Goal: Task Accomplishment & Management: Use online tool/utility

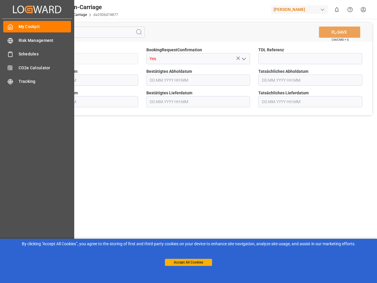
type input "[DATE] 00:00"
click at [188, 141] on main "SAVE Ctrl/CMD + S Sendung QKA25-010466 BookingRequestConfirmation Yes TDL Refer…" at bounding box center [198, 149] width 355 height 261
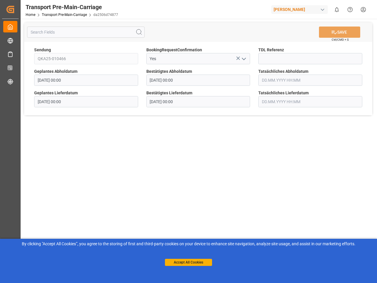
click at [37, 9] on div "Created by potrace 1.15, written by [PERSON_NAME] [DATE]-[DATE] Created by potr…" at bounding box center [188, 141] width 377 height 283
click at [301, 9] on div "[PERSON_NAME]" at bounding box center [299, 9] width 57 height 9
click at [337, 9] on html "Created by potrace 1.15, written by [PERSON_NAME] [DATE]-[DATE] Created by potr…" at bounding box center [188, 141] width 377 height 283
click at [350, 9] on icon "Help Center" at bounding box center [350, 9] width 6 height 6
click at [139, 32] on icon at bounding box center [138, 32] width 7 height 7
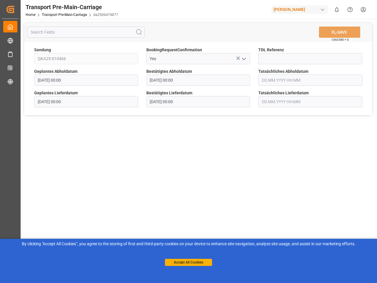
click at [238, 58] on icon at bounding box center [238, 59] width 4 height 4
click at [244, 59] on icon "open menu" at bounding box center [243, 58] width 7 height 7
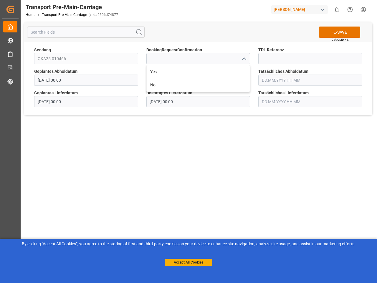
click at [188, 262] on button "Accept All Cookies" at bounding box center [188, 262] width 47 height 7
